Goal: Task Accomplishment & Management: Manage account settings

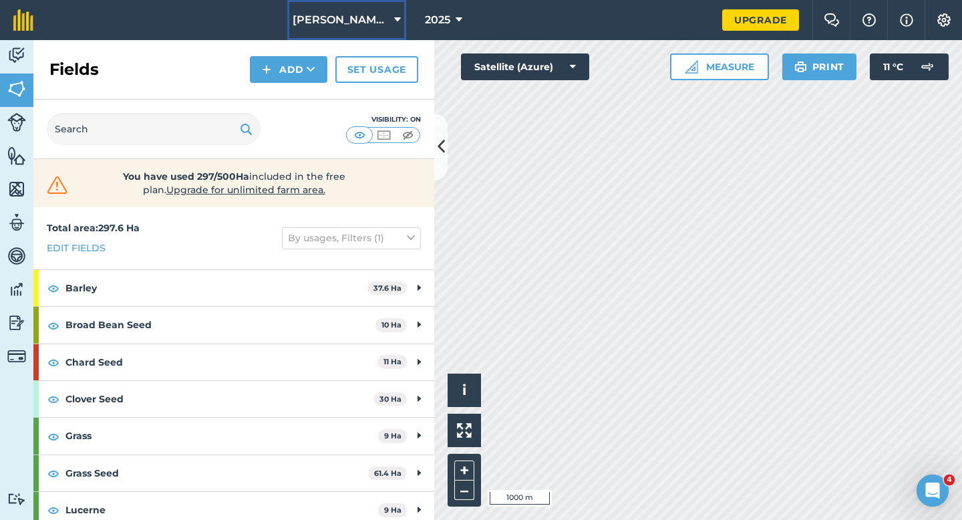
click at [386, 32] on button "[PERSON_NAME] & Sons" at bounding box center [346, 20] width 119 height 40
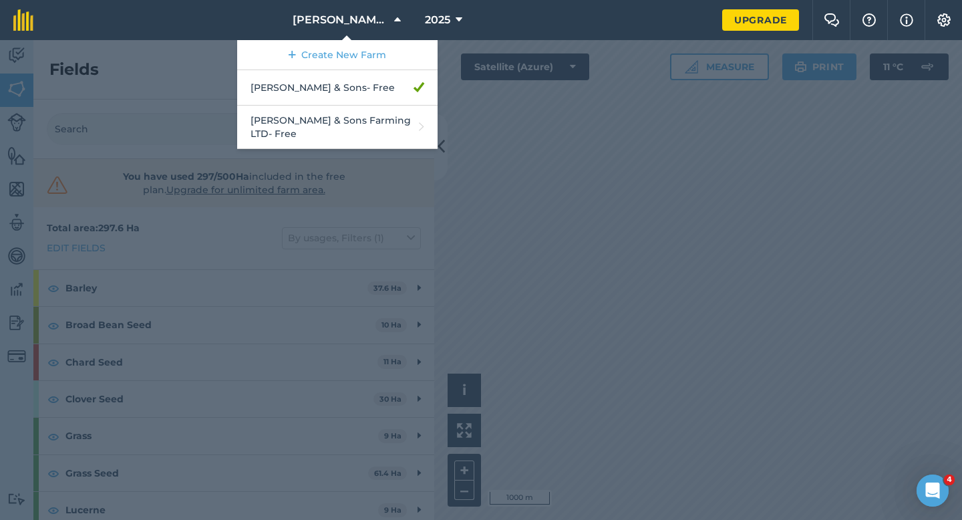
click at [585, 261] on div at bounding box center [481, 280] width 962 height 480
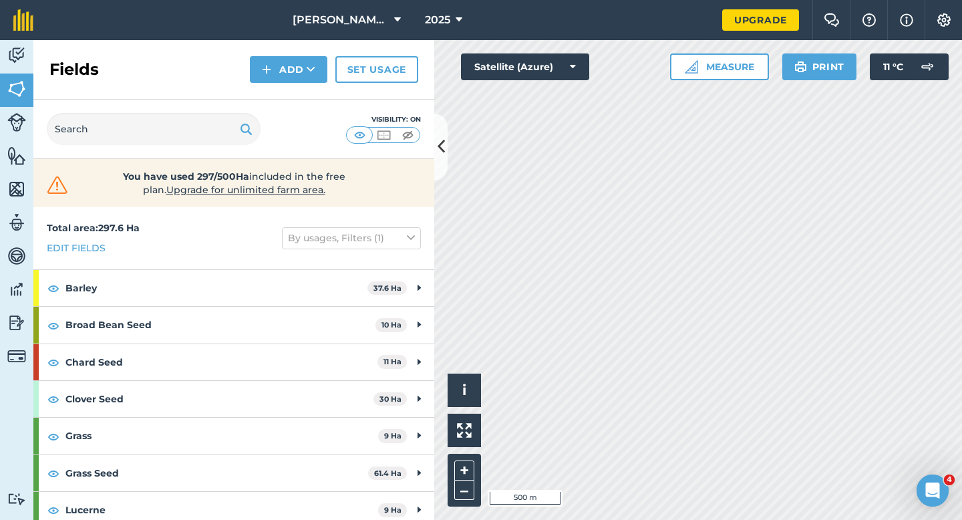
click at [293, 11] on nav "[PERSON_NAME] & Sons 2025" at bounding box center [384, 20] width 675 height 40
click at [304, 25] on button "[PERSON_NAME] & Sons" at bounding box center [346, 20] width 119 height 40
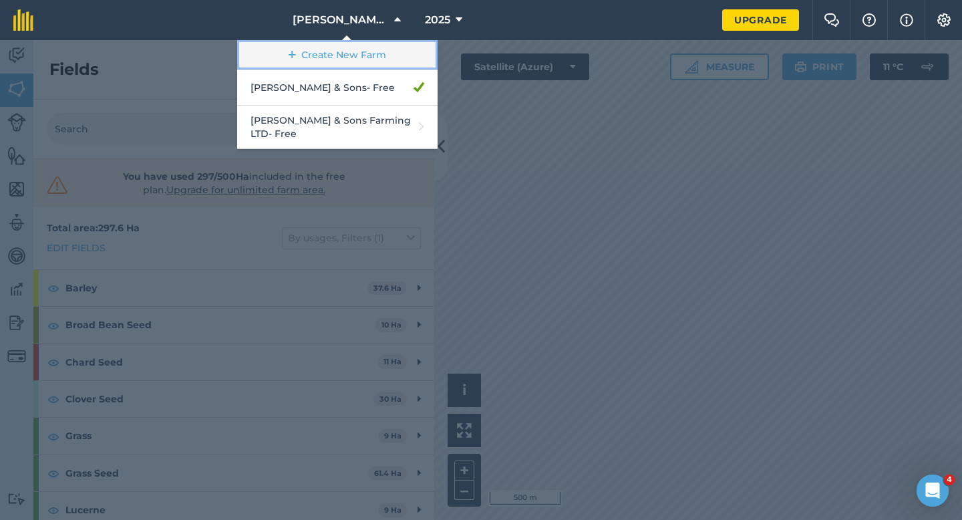
click at [327, 57] on link "Create New Farm" at bounding box center [337, 55] width 200 height 30
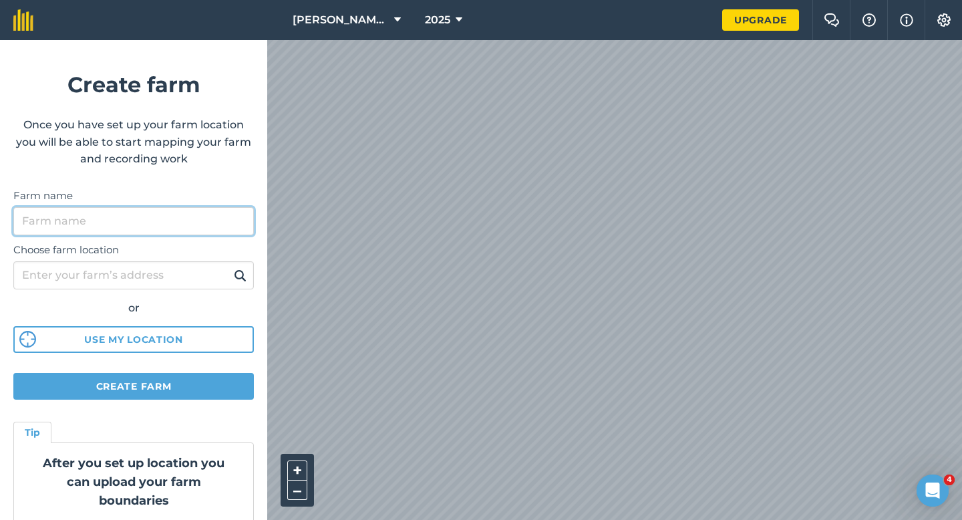
click at [207, 216] on input "Farm name" at bounding box center [133, 221] width 240 height 28
type input "[PERSON_NAME] Farming Partnership"
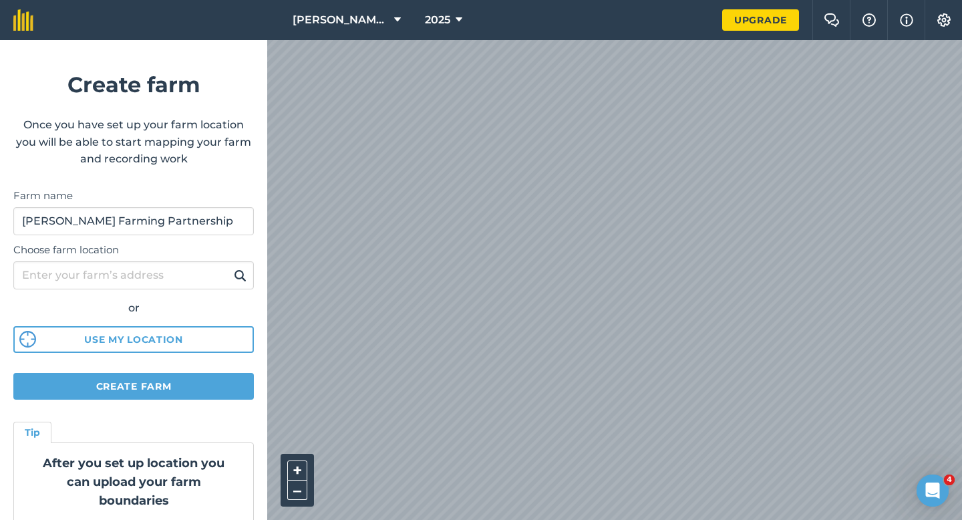
click at [181, 370] on form "Create farm Once you have set up your farm location you will be able to start m…" at bounding box center [133, 280] width 267 height 480
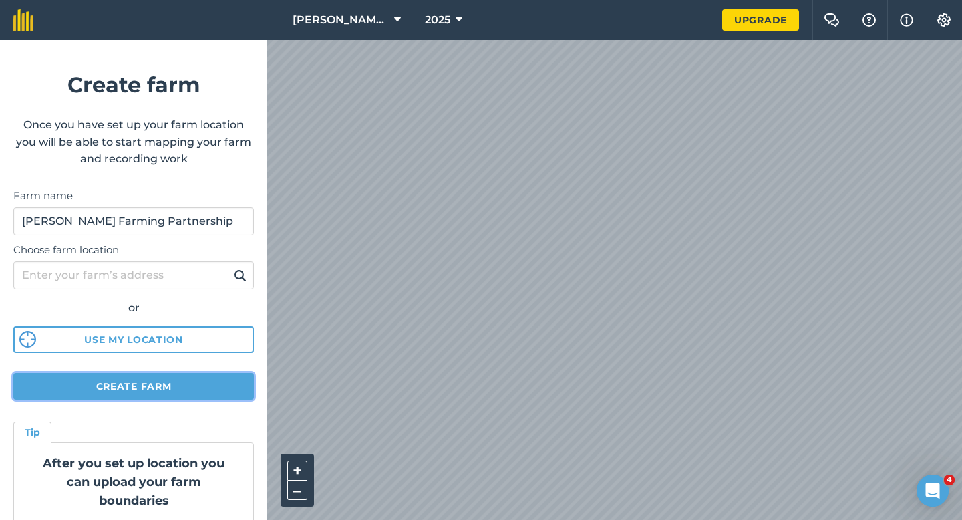
click at [181, 383] on button "Create farm" at bounding box center [133, 386] width 240 height 27
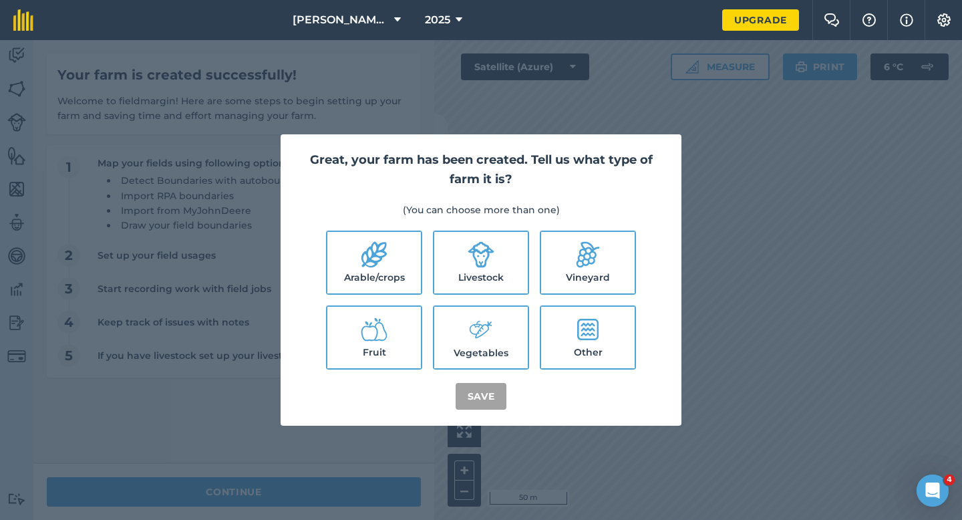
click at [354, 267] on label "Arable/crops" at bounding box center [374, 262] width 94 height 61
checkbox input "true"
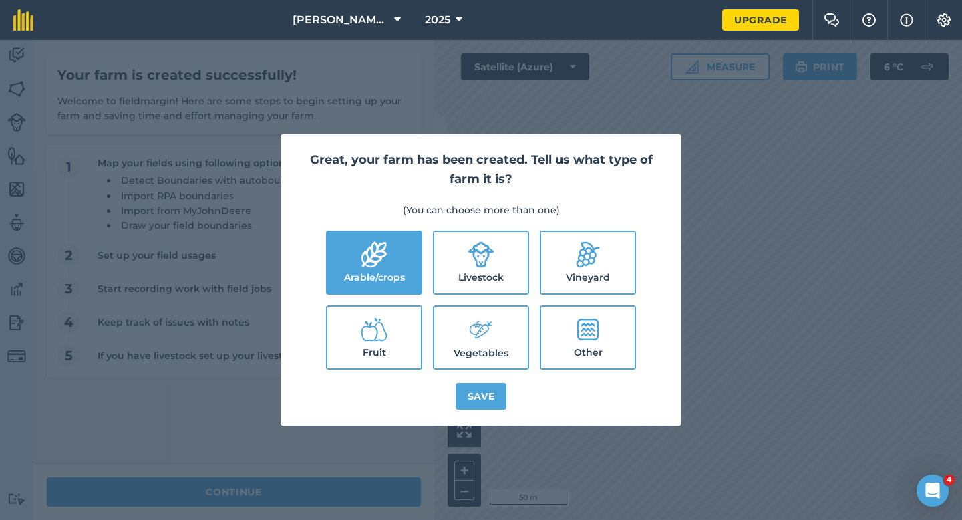
click at [456, 267] on label "Livestock" at bounding box center [481, 262] width 94 height 61
checkbox input "true"
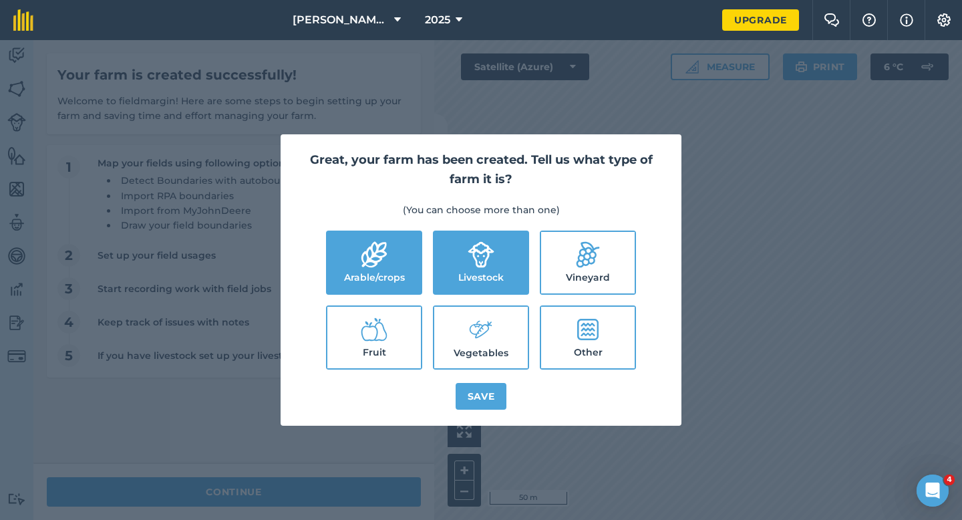
click at [477, 322] on icon at bounding box center [477, 327] width 14 height 15
checkbox input "true"
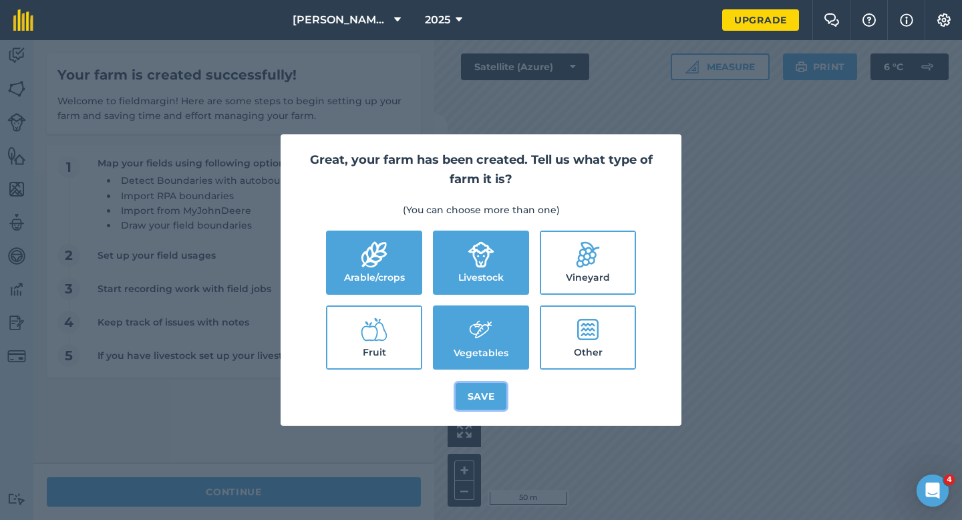
click at [478, 391] on button "Save" at bounding box center [481, 396] width 51 height 27
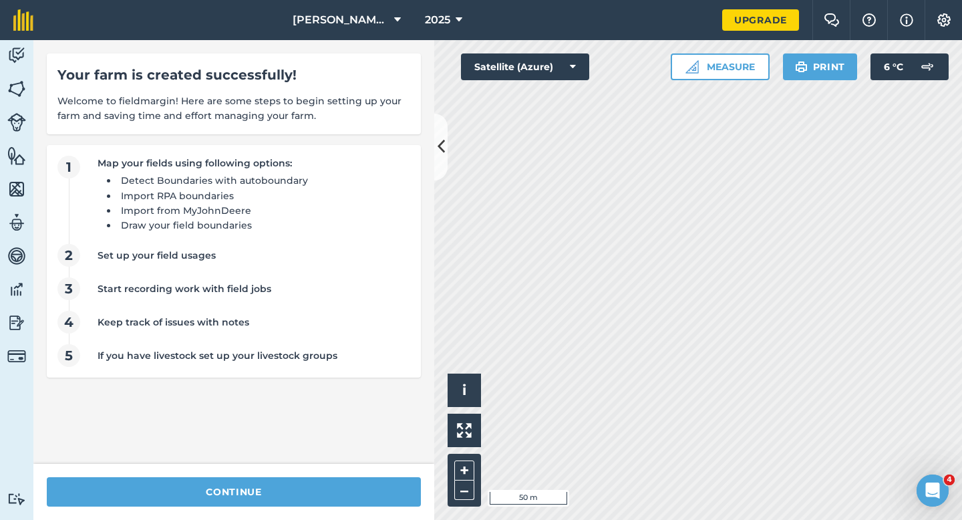
click at [353, 471] on div "continue" at bounding box center [233, 492] width 401 height 56
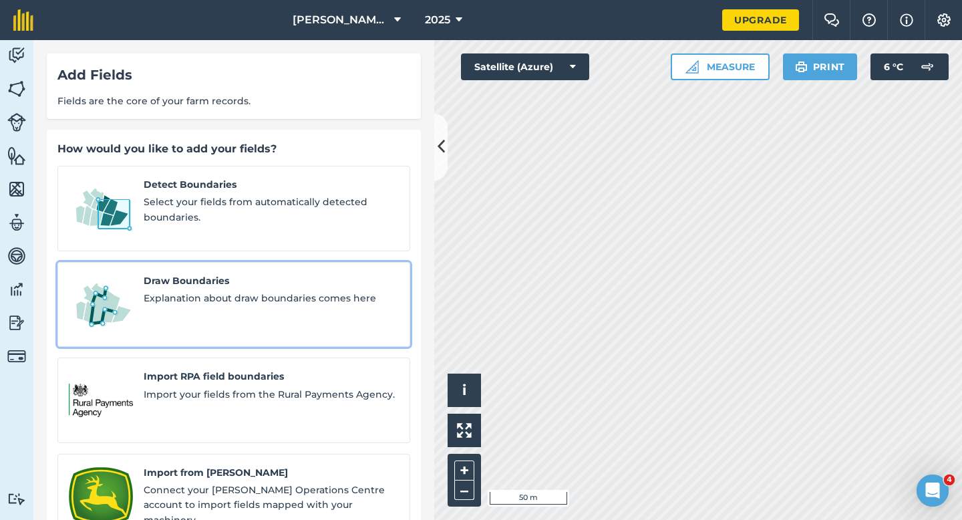
click at [190, 262] on link "Draw Boundaries Explanation about draw boundaries comes here" at bounding box center [233, 305] width 353 height 86
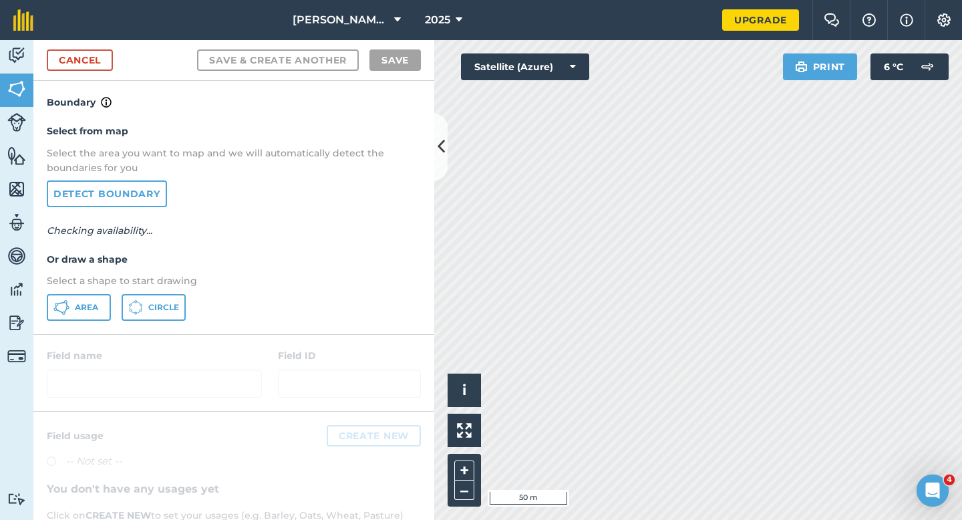
click at [78, 335] on div at bounding box center [233, 373] width 401 height 76
click at [78, 310] on span "Area" at bounding box center [86, 307] width 23 height 11
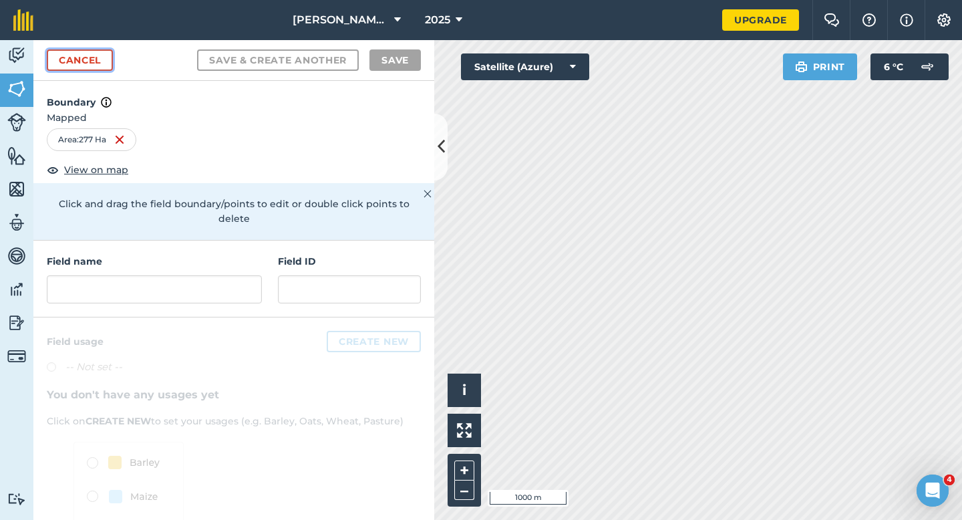
click at [97, 63] on link "Cancel" at bounding box center [80, 59] width 66 height 21
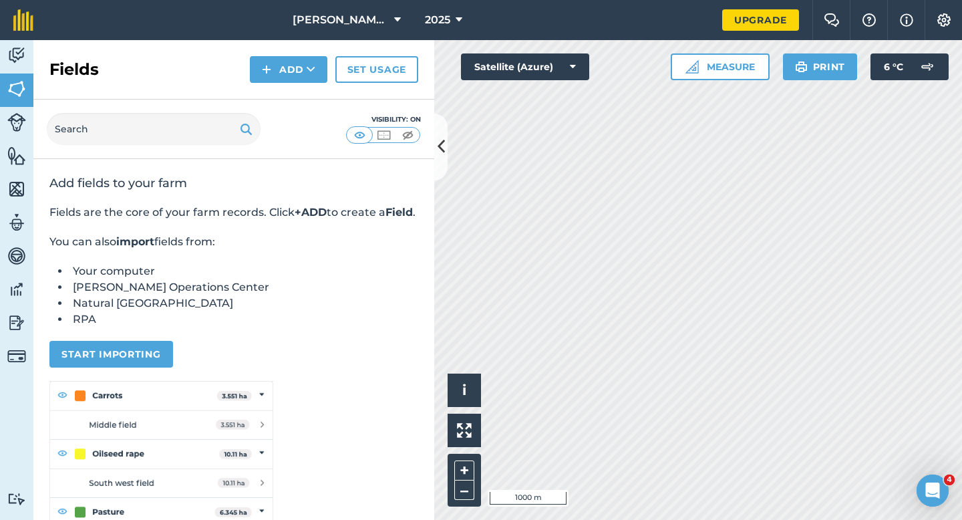
click at [295, 86] on div "Fields Add Set usage" at bounding box center [233, 69] width 401 height 59
click at [291, 65] on button "Add" at bounding box center [288, 69] width 77 height 27
click at [297, 101] on link "Draw" at bounding box center [288, 99] width 73 height 29
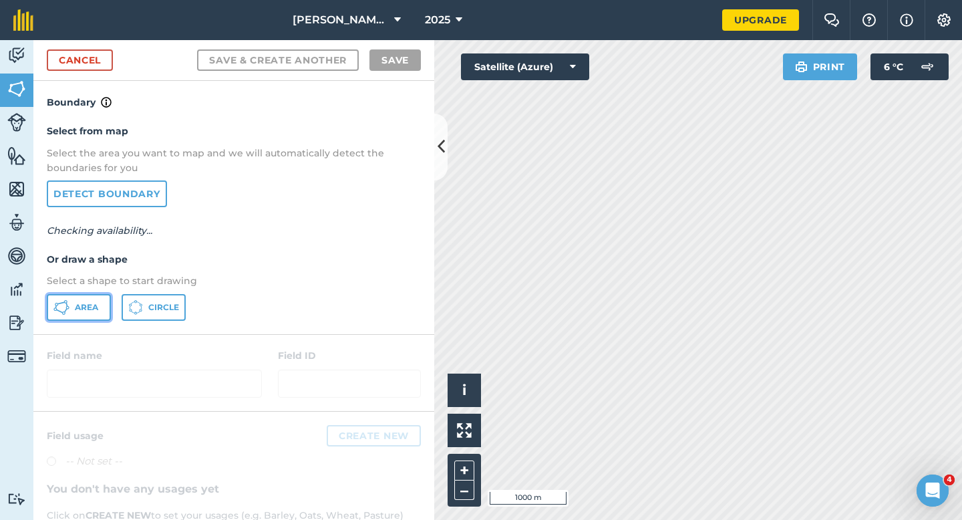
click at [97, 307] on span "Area" at bounding box center [86, 307] width 23 height 11
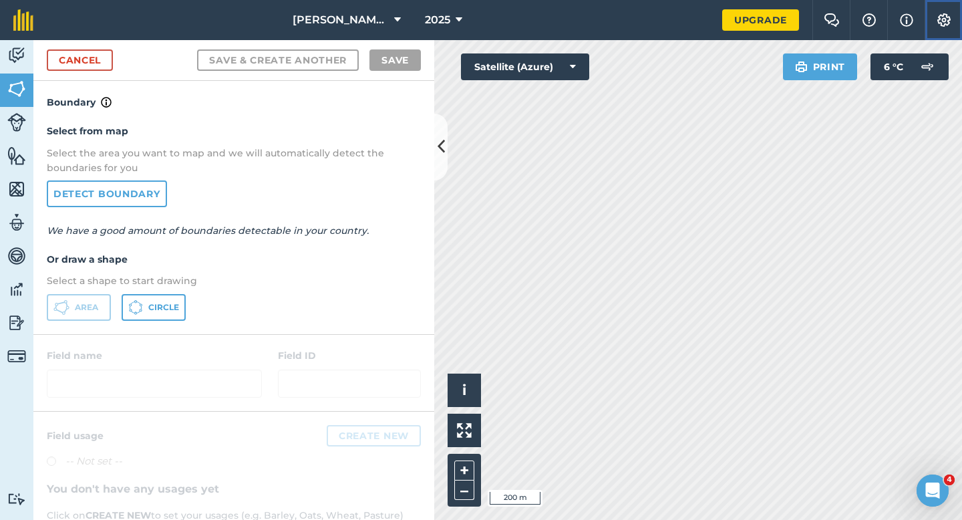
click at [931, 30] on button "Settings" at bounding box center [943, 20] width 37 height 40
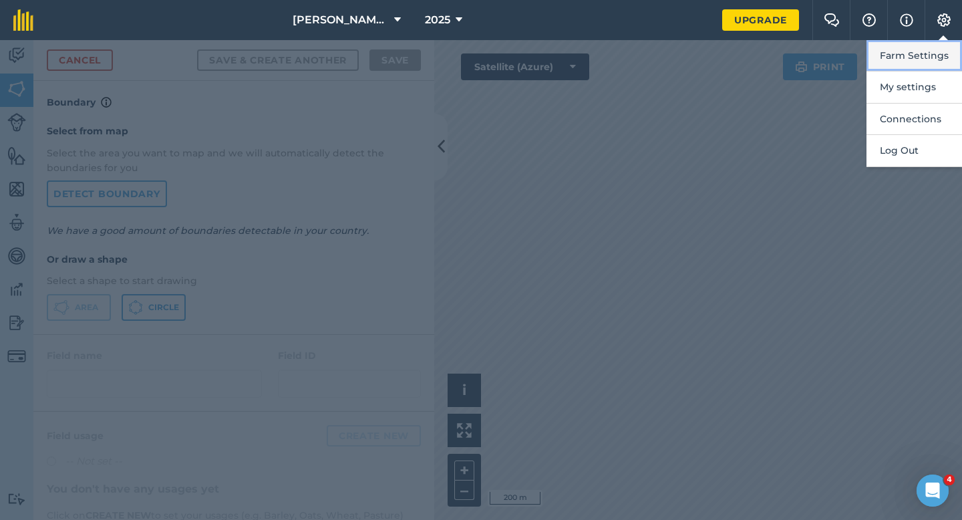
click at [931, 47] on button "Farm Settings" at bounding box center [914, 55] width 96 height 31
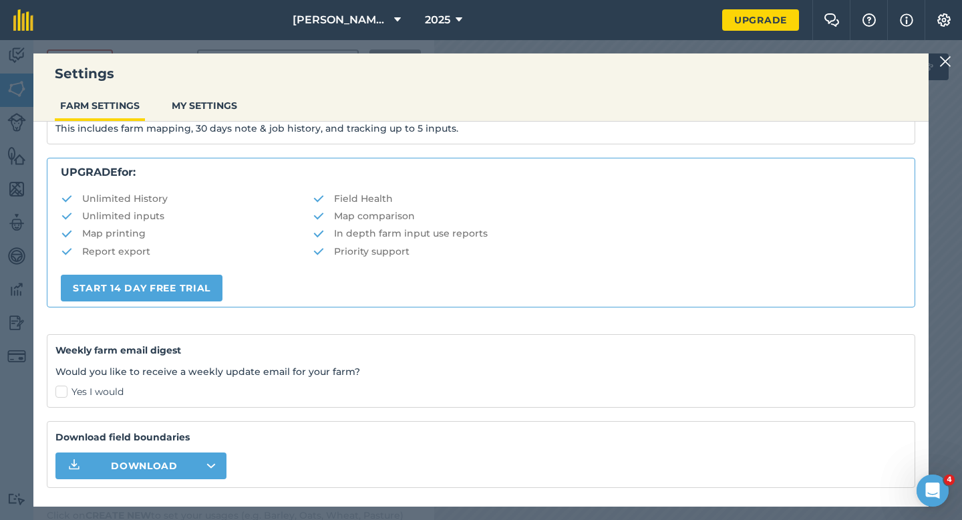
scroll to position [257, 0]
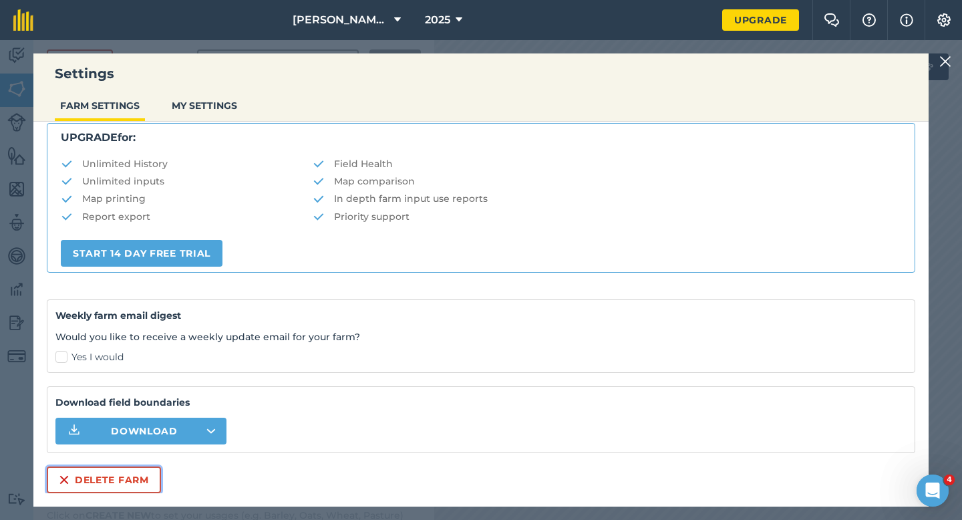
click at [153, 483] on button "Delete farm" at bounding box center [104, 479] width 114 height 27
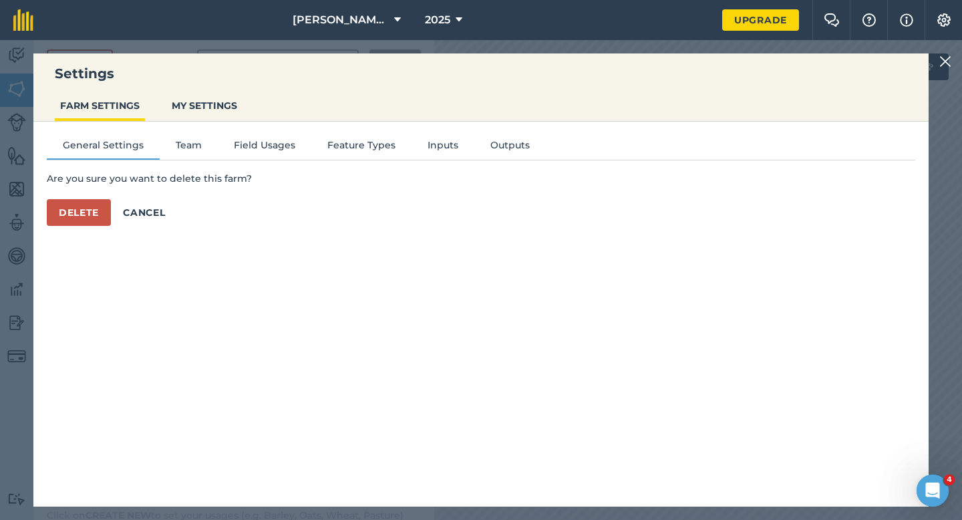
scroll to position [0, 0]
click at [85, 224] on button "Delete" at bounding box center [79, 212] width 64 height 27
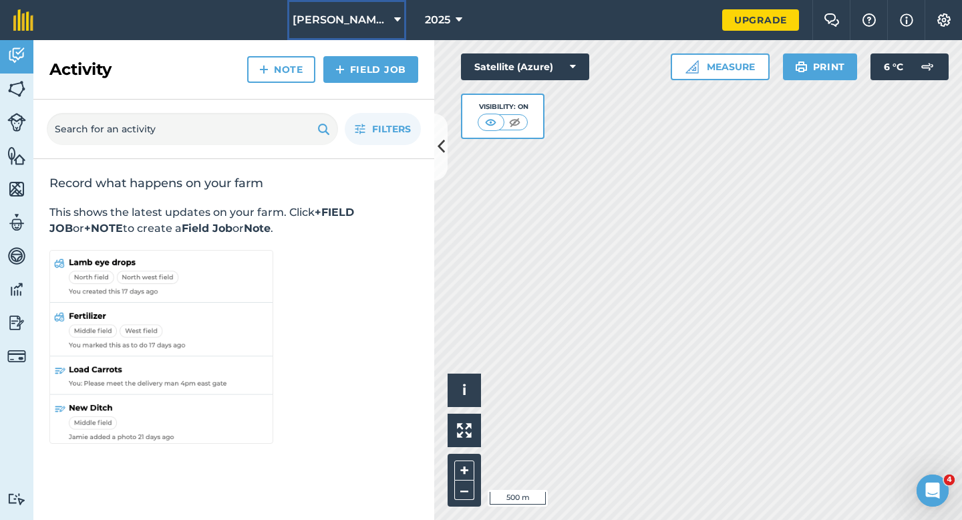
click at [376, 27] on span "[PERSON_NAME] & Sons" at bounding box center [341, 20] width 96 height 16
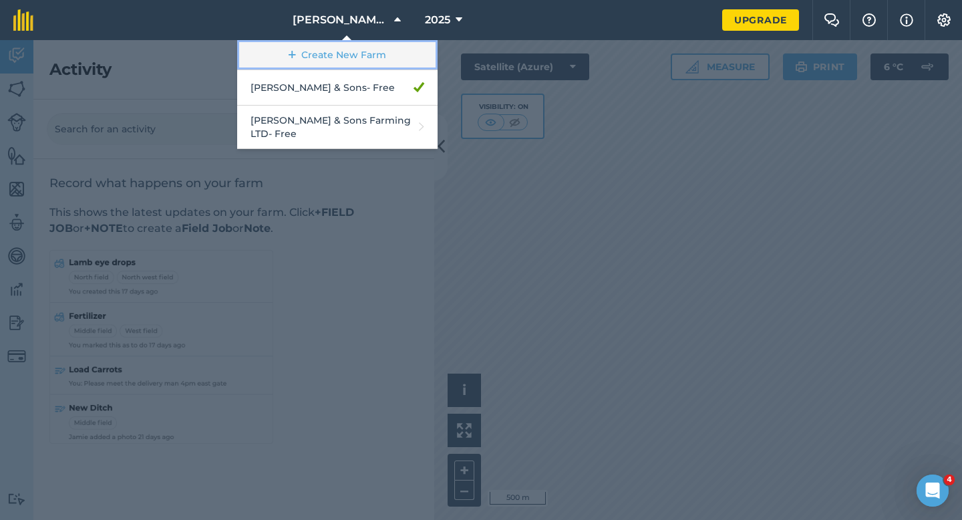
click at [376, 57] on link "Create New Farm" at bounding box center [337, 55] width 200 height 30
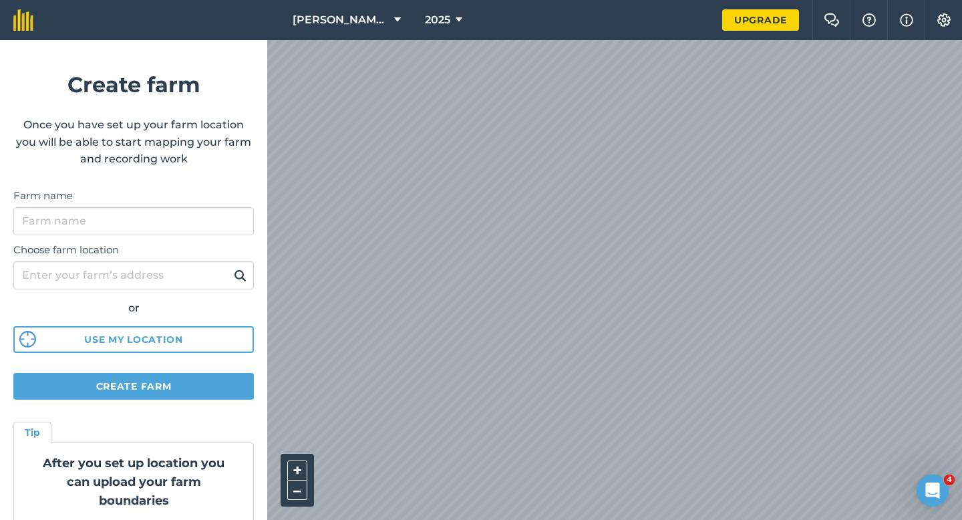
click at [209, 259] on div "Choose farm location or Use my location" at bounding box center [133, 294] width 240 height 118
click at [213, 232] on input "Farm name" at bounding box center [133, 221] width 240 height 28
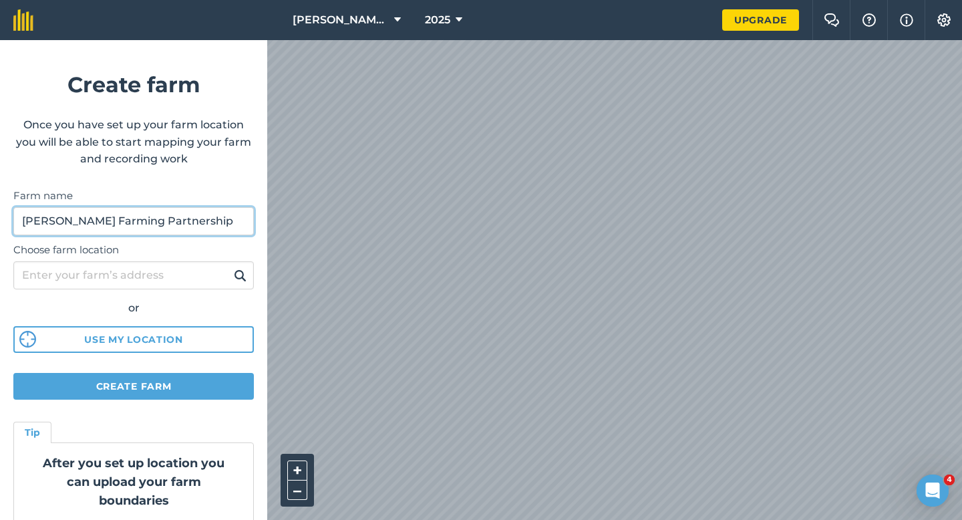
type input "[PERSON_NAME] Farming Partnership"
